Goal: Task Accomplishment & Management: Use online tool/utility

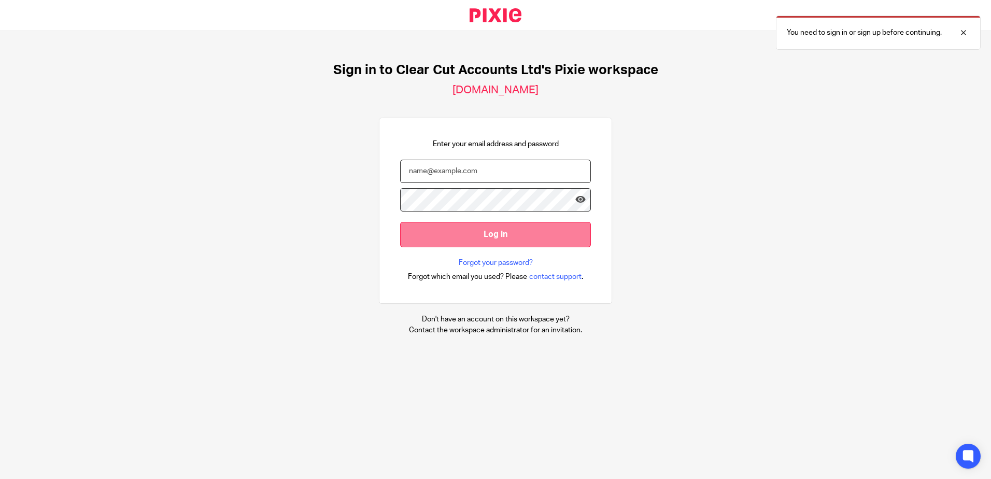
type input "chloe@clearcutaccounts.com"
click at [445, 229] on input "Log in" at bounding box center [495, 234] width 191 height 25
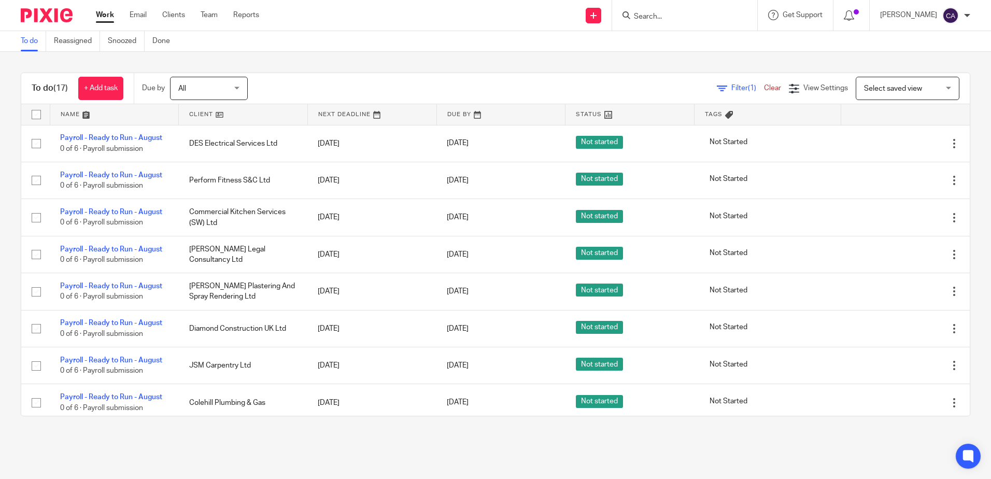
click at [70, 115] on link at bounding box center [114, 114] width 129 height 21
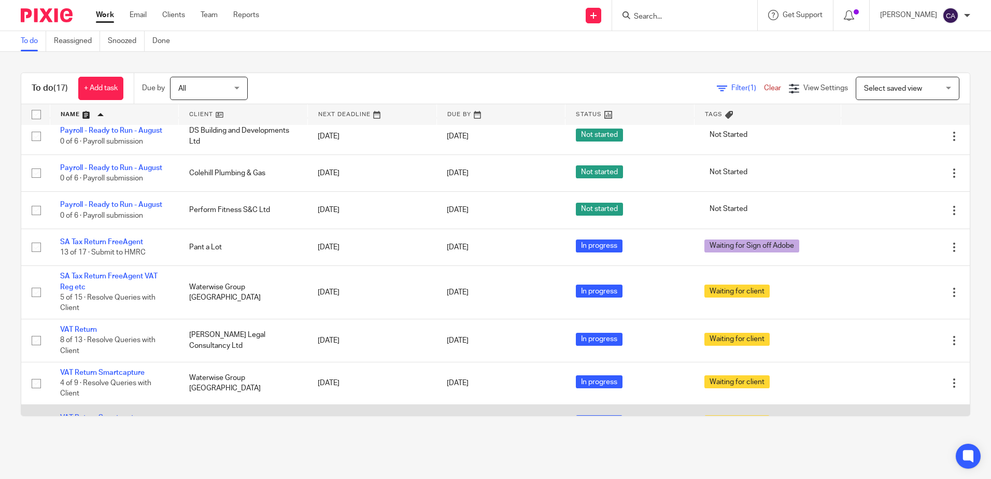
scroll to position [399, 0]
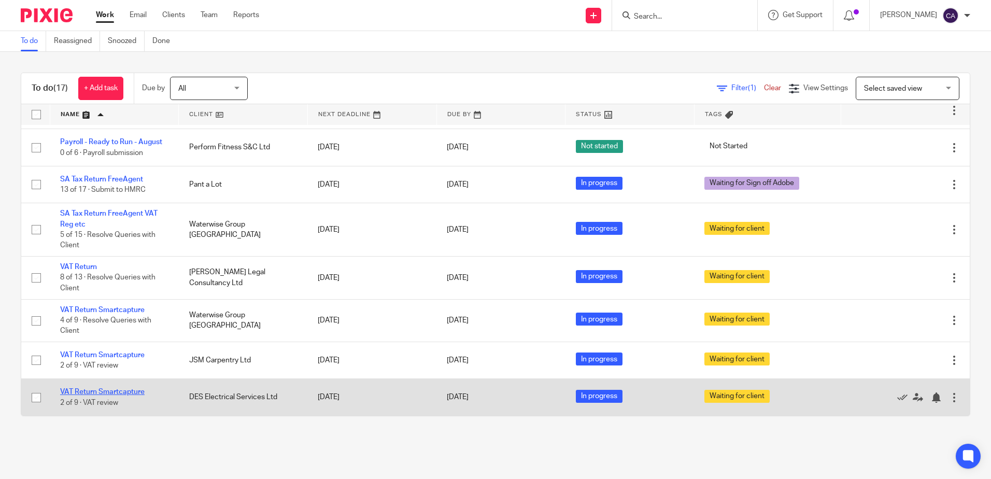
click at [100, 392] on link "VAT Return Smartcapture" at bounding box center [102, 391] width 84 height 7
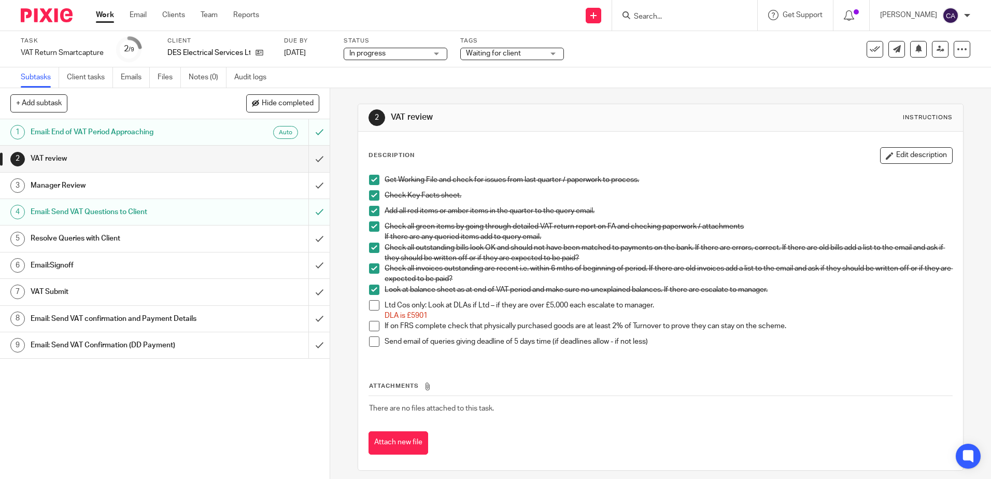
click at [112, 211] on h1 "Email: Send VAT Questions to Client" at bounding box center [120, 212] width 178 height 16
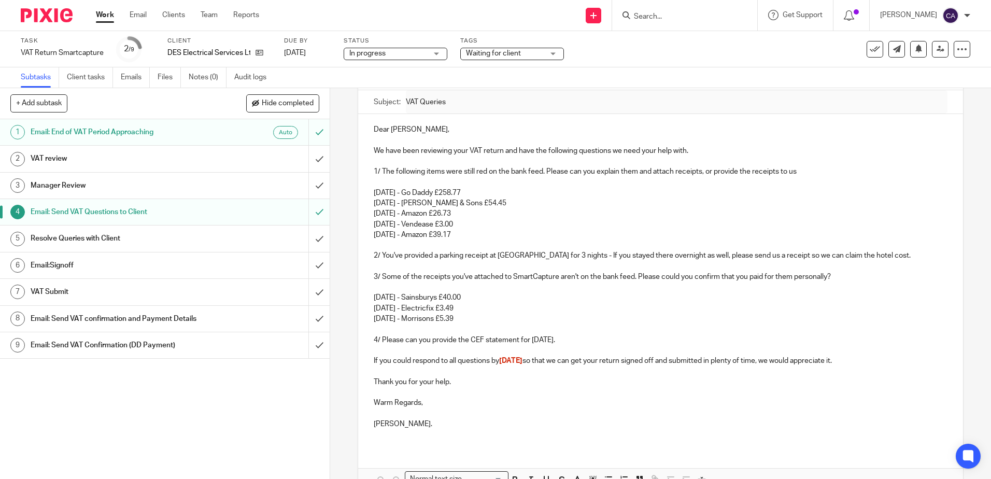
scroll to position [104, 0]
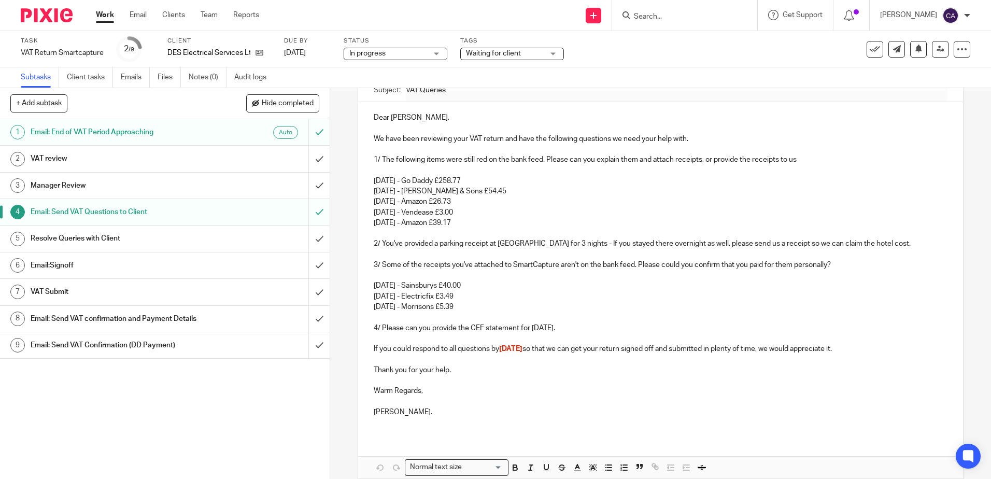
click at [100, 8] on div "Work Email Clients Team Reports Work Email Clients Team Reports Settings" at bounding box center [180, 15] width 189 height 31
click at [111, 19] on link "Work" at bounding box center [105, 15] width 18 height 10
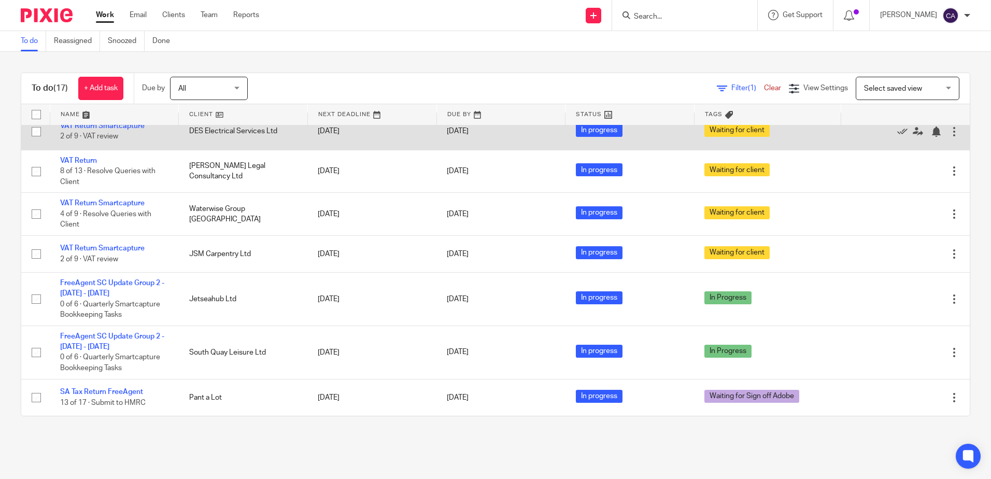
scroll to position [243, 0]
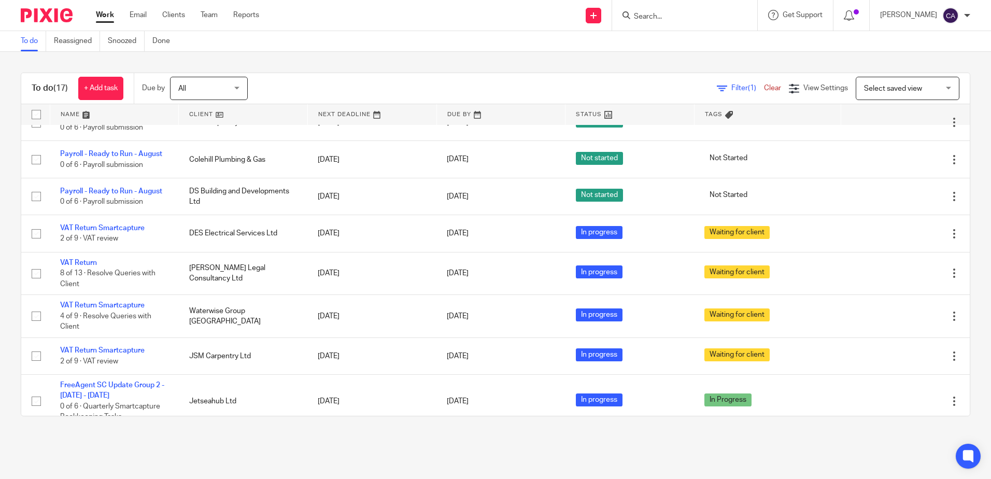
click at [76, 112] on link at bounding box center [114, 114] width 129 height 21
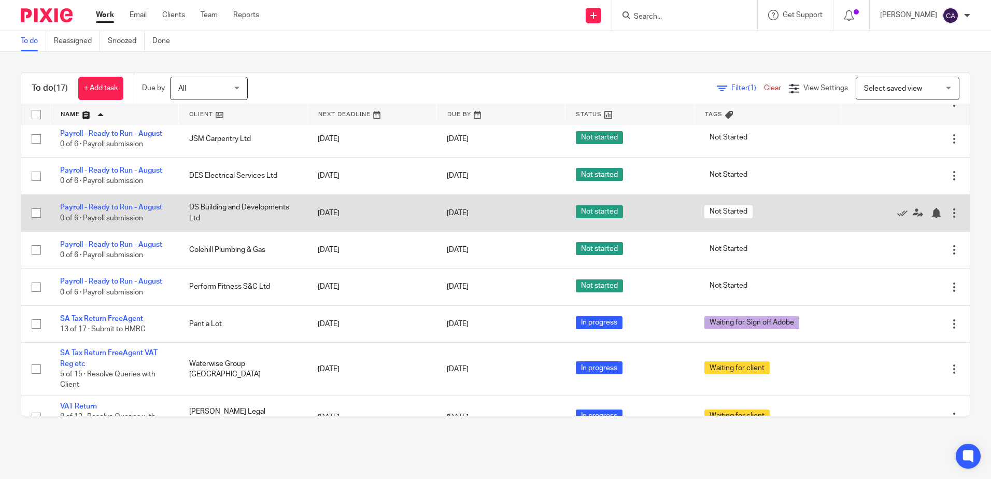
scroll to position [399, 0]
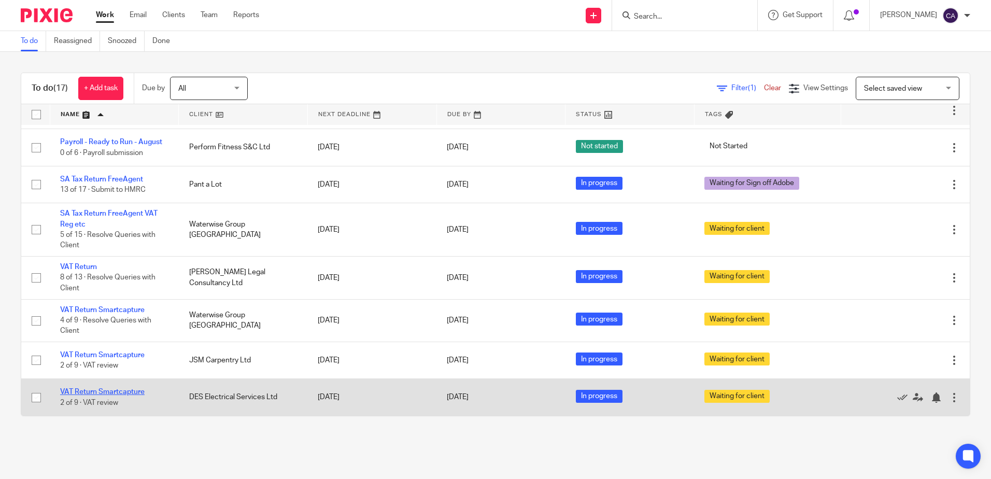
click at [119, 392] on link "VAT Return Smartcapture" at bounding box center [102, 391] width 84 height 7
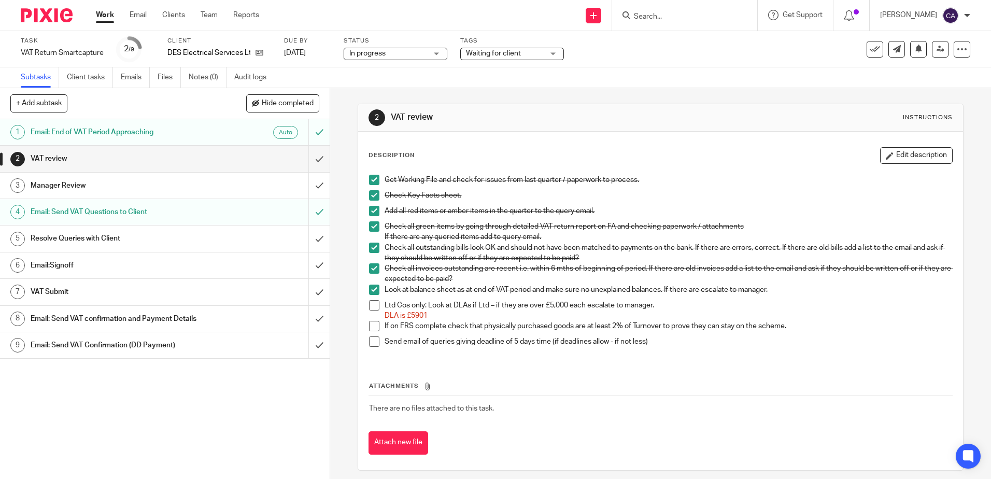
click at [136, 214] on h1 "Email: Send VAT Questions to Client" at bounding box center [120, 212] width 178 height 16
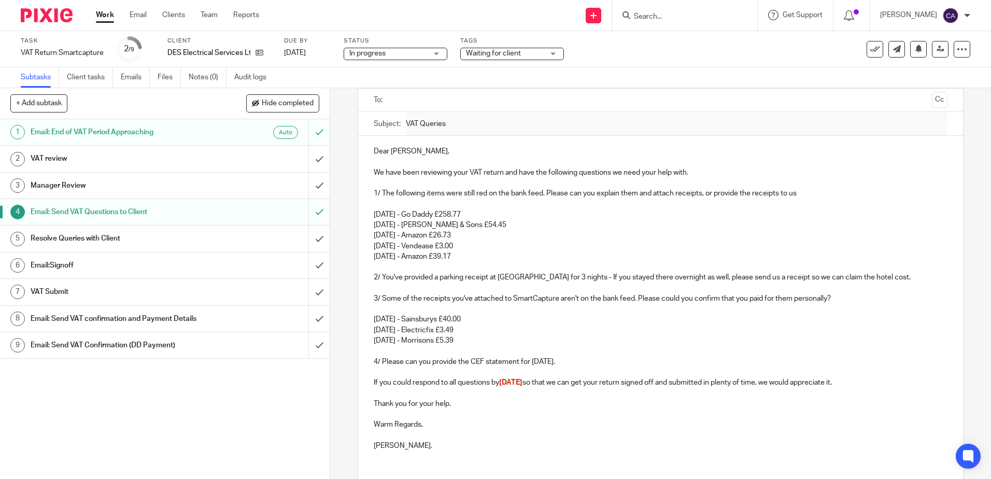
scroll to position [52, 0]
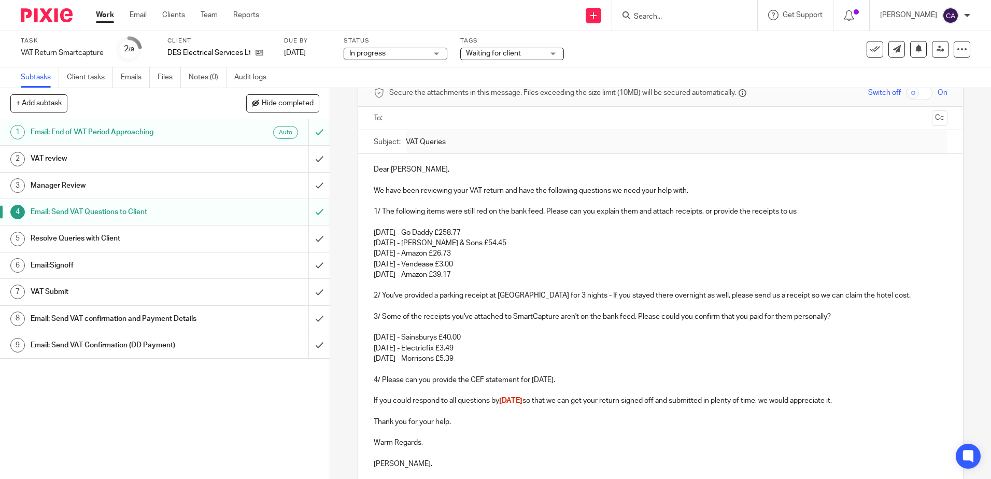
click at [66, 215] on h1 "Email: Send VAT Questions to Client" at bounding box center [120, 212] width 178 height 16
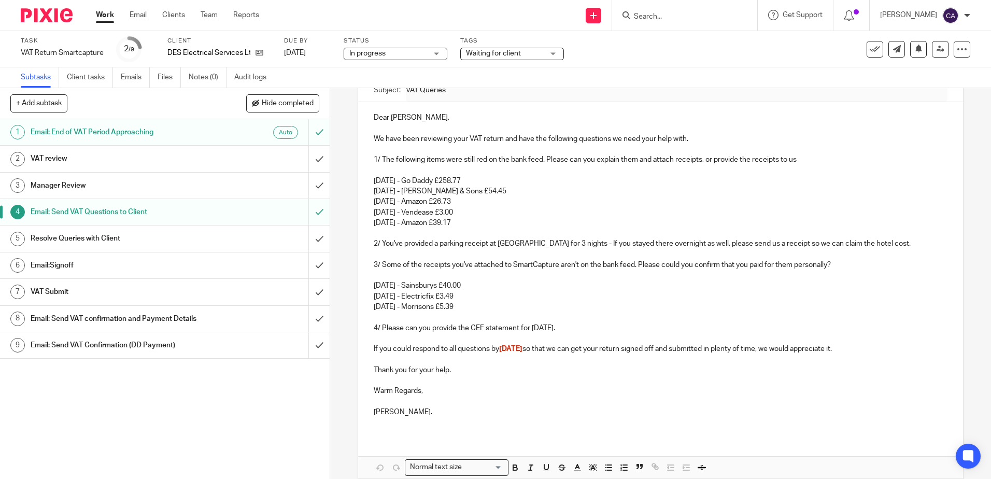
scroll to position [52, 0]
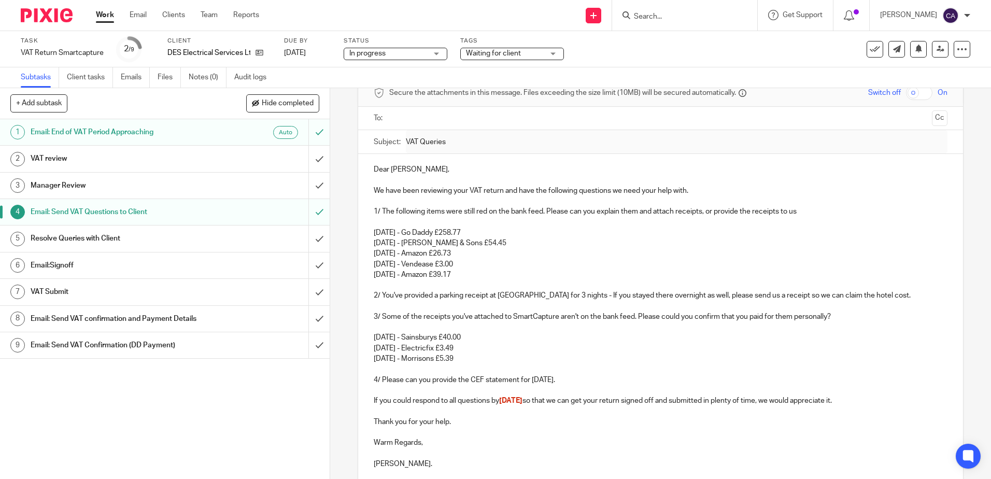
click at [463, 229] on p "[DATE] - Go Daddy £258.77" at bounding box center [660, 233] width 573 height 10
click at [107, 17] on link "Work" at bounding box center [105, 15] width 18 height 10
